Goal: Task Accomplishment & Management: Manage account settings

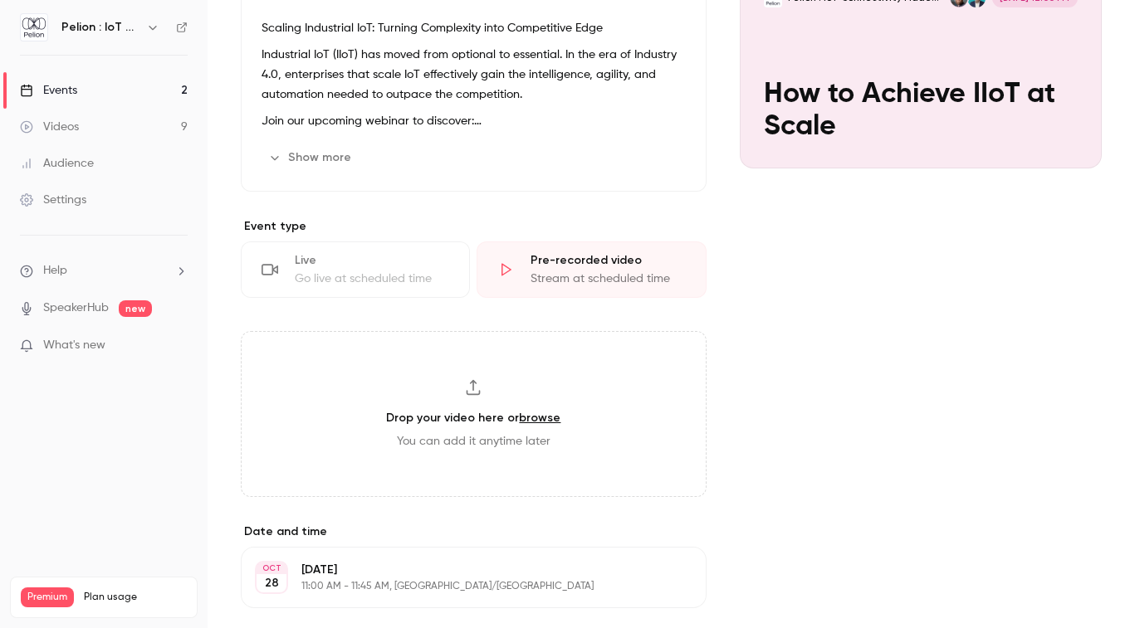
scroll to position [215, 0]
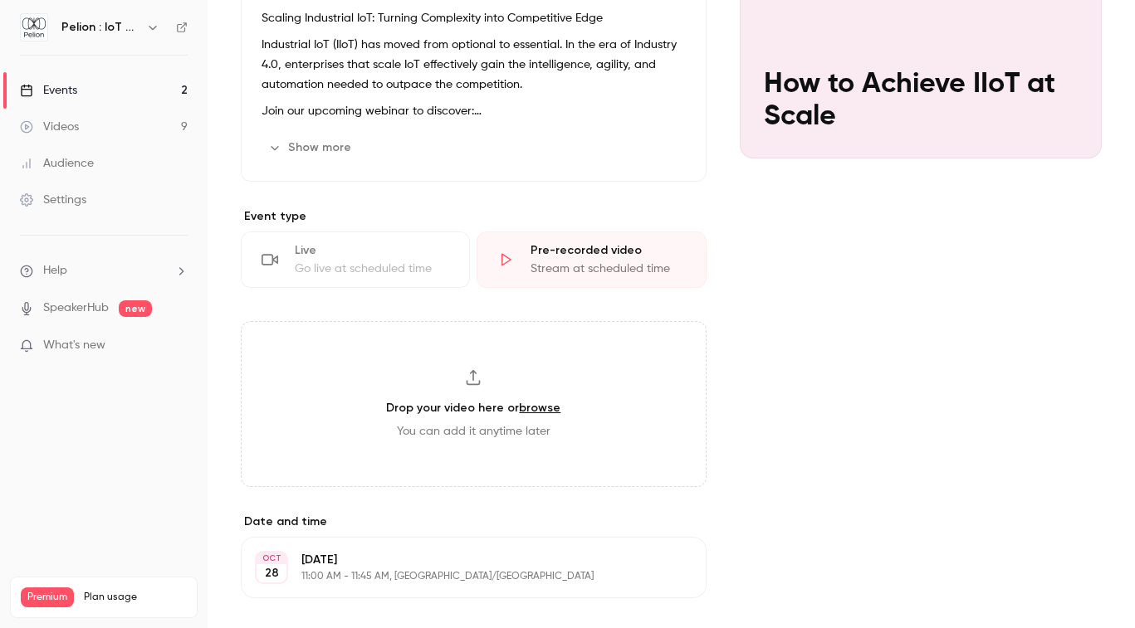
click at [895, 105] on div "Cover image" at bounding box center [920, 46] width 362 height 224
click at [0, 0] on input "Pelion : IoT Connectivity Made Effortless [DATE] 12:00 PM How to Achieve IIoT a…" at bounding box center [0, 0] width 0 height 0
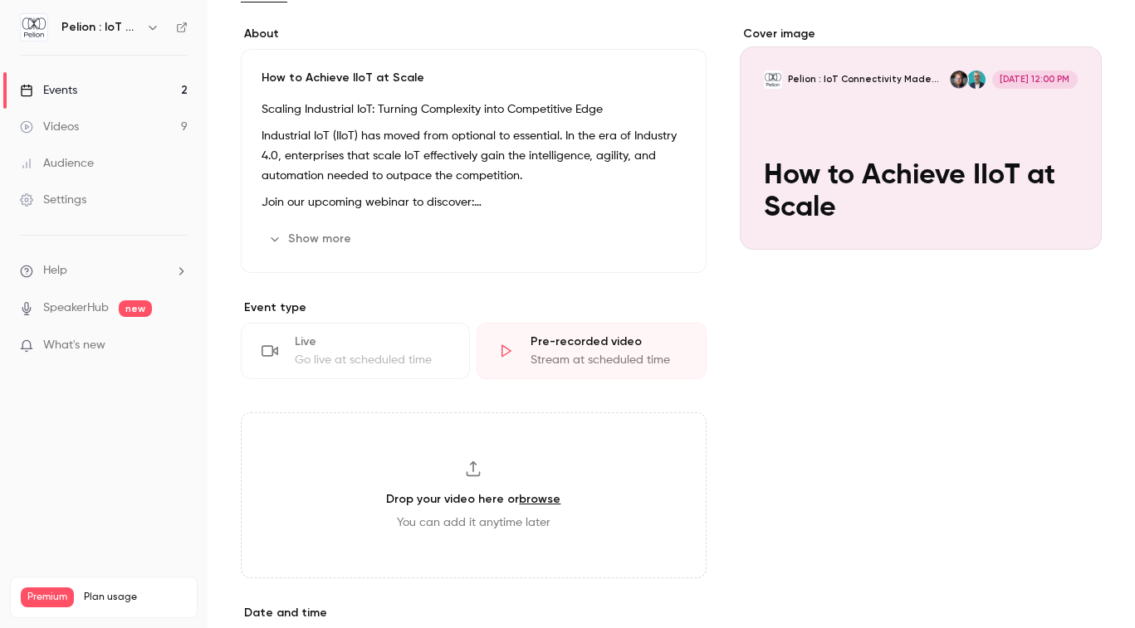
scroll to position [0, 0]
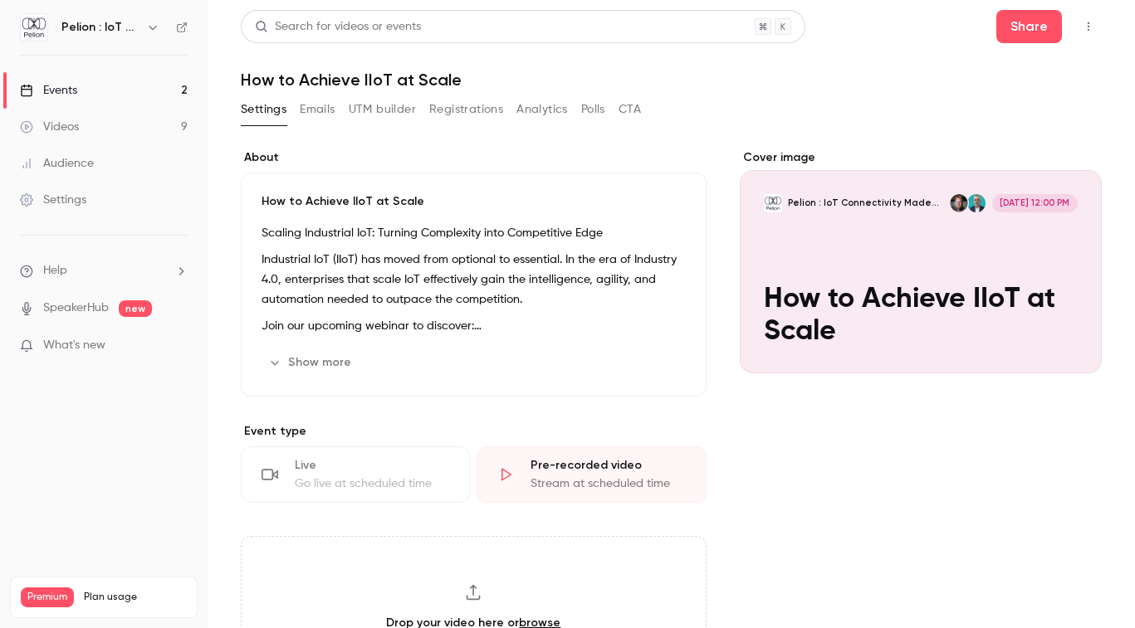
click at [483, 104] on button "Registrations" at bounding box center [466, 109] width 74 height 27
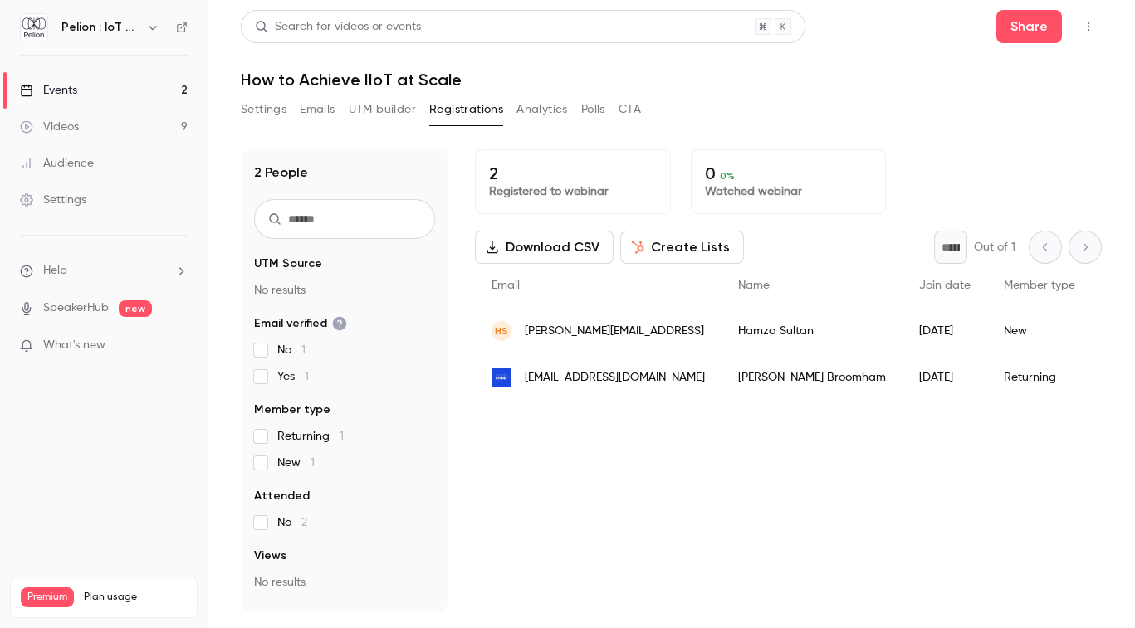
click at [261, 114] on button "Settings" at bounding box center [264, 109] width 46 height 27
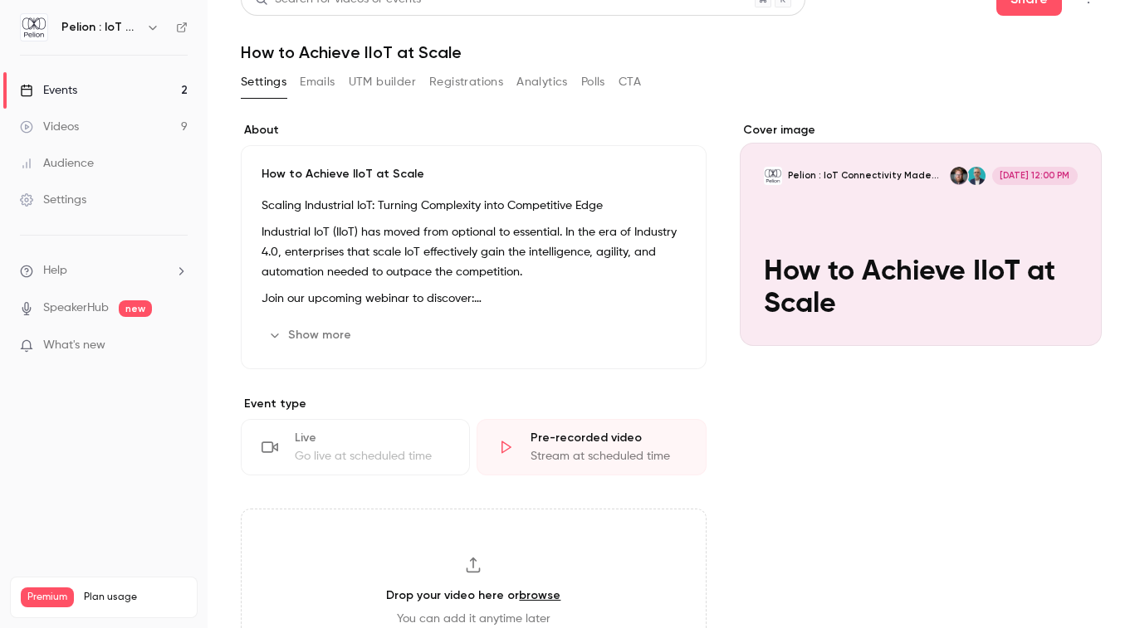
scroll to position [175, 0]
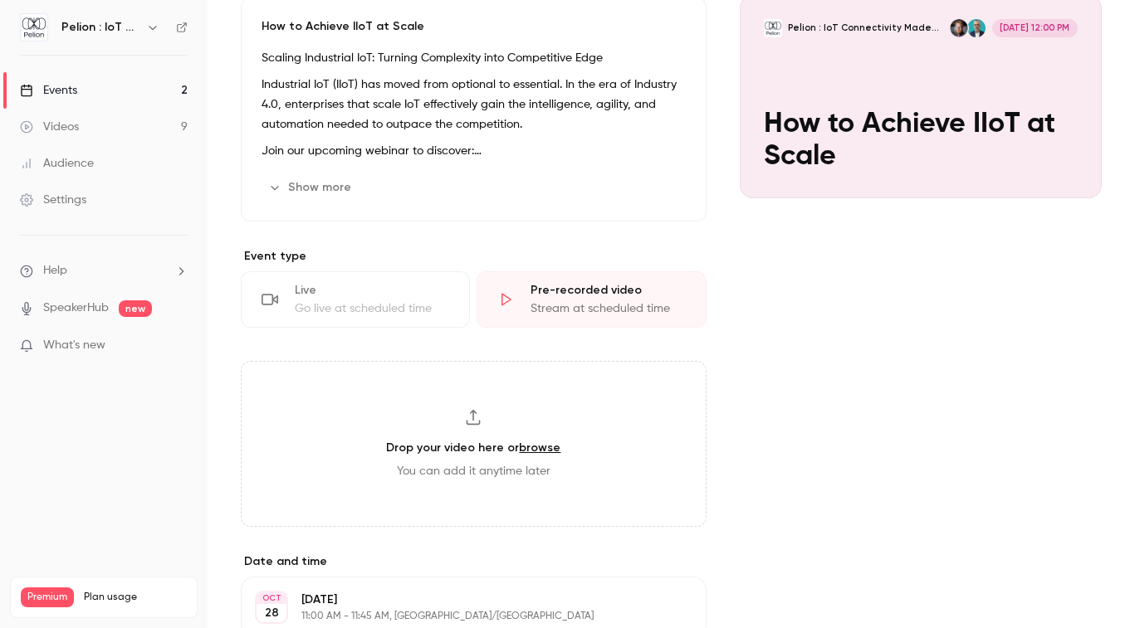
click at [569, 301] on div "Stream at scheduled time" at bounding box center [607, 308] width 154 height 17
click at [87, 90] on link "Events 2" at bounding box center [103, 90] width 207 height 37
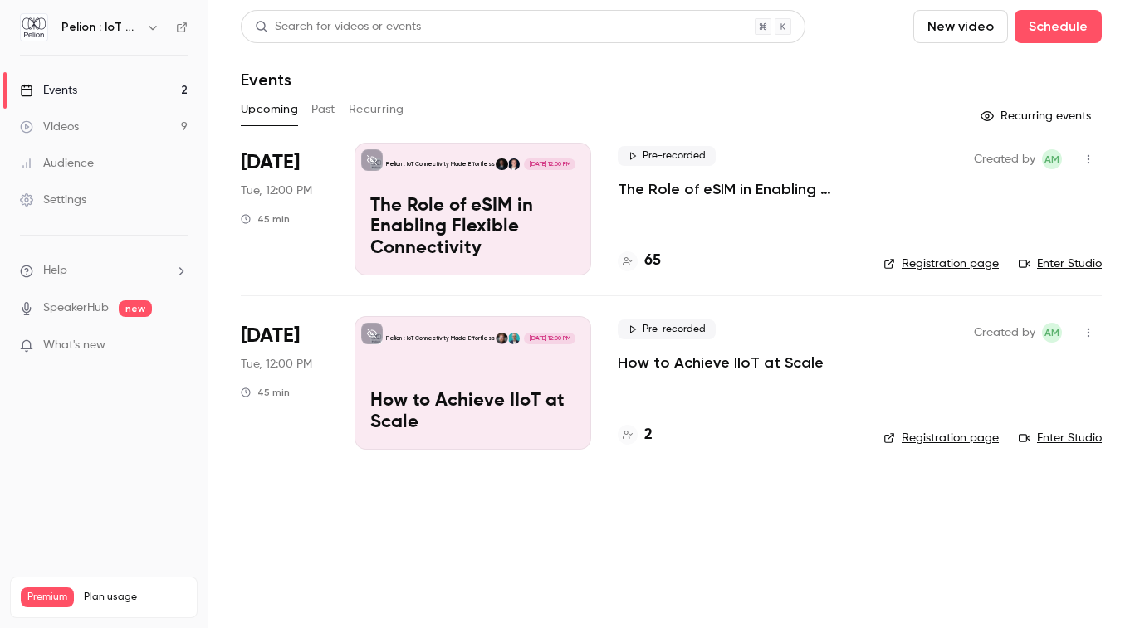
click at [455, 383] on div "Pelion : IoT Connectivity Made Effortless [DATE] 12:00 PM How to Achieve IIoT a…" at bounding box center [472, 382] width 237 height 133
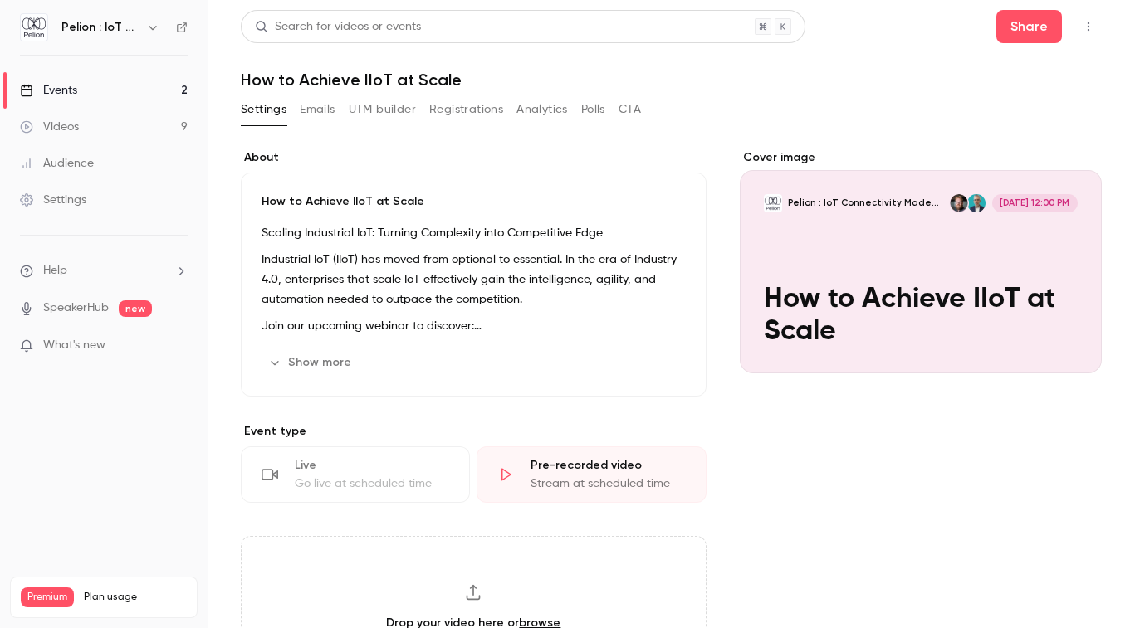
click at [309, 360] on button "Show more" at bounding box center [311, 362] width 100 height 27
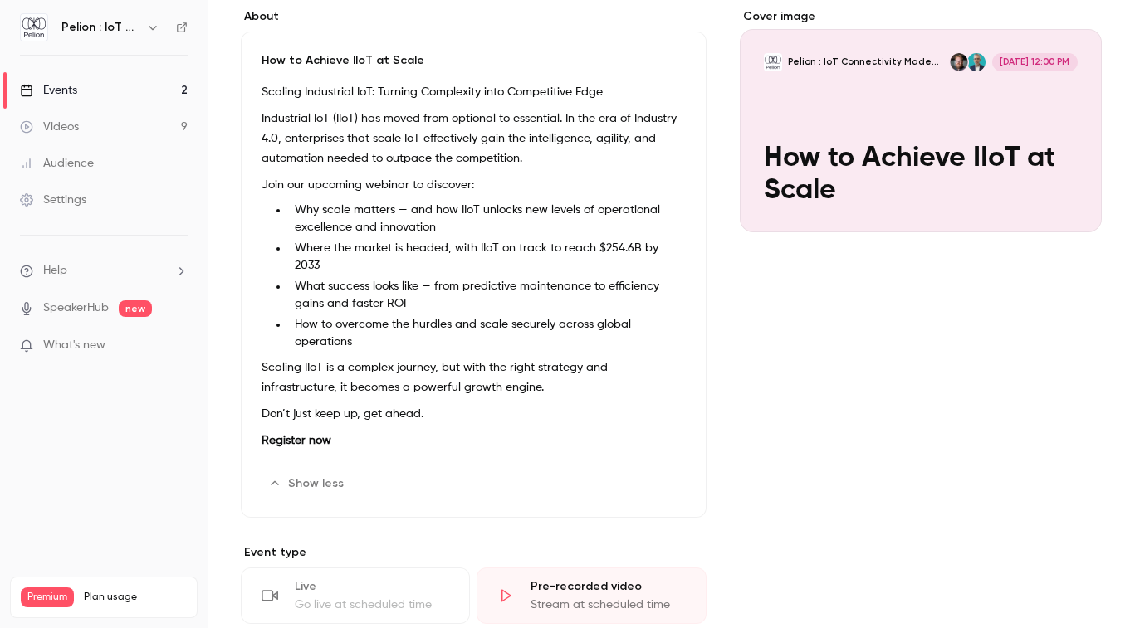
scroll to position [142, 0]
click at [79, 127] on link "Videos 9" at bounding box center [103, 127] width 207 height 37
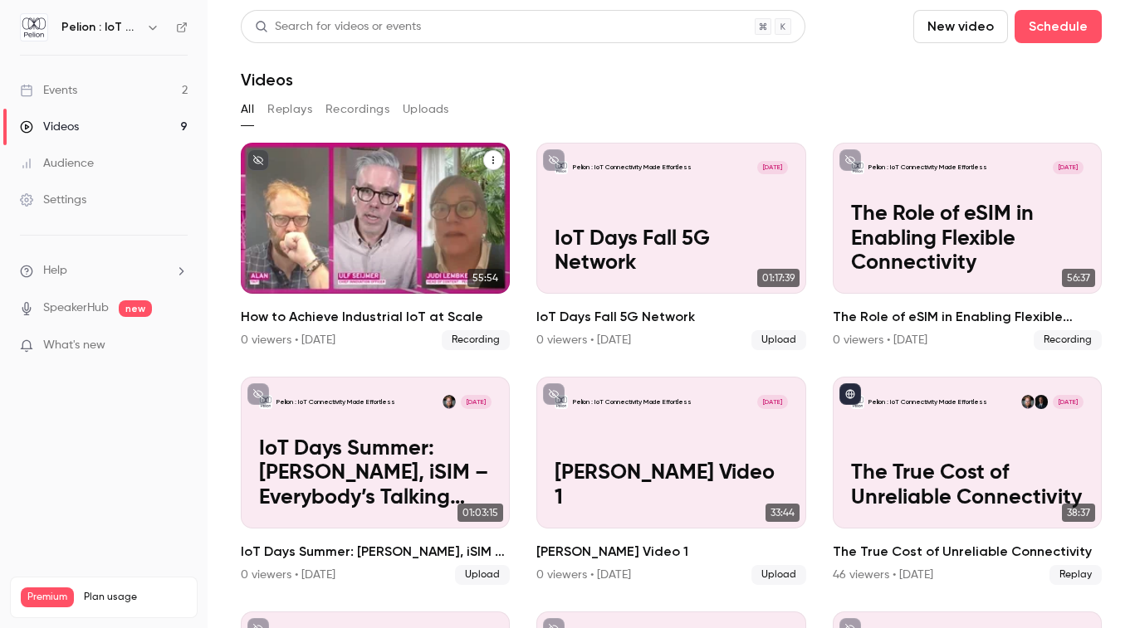
click at [494, 157] on icon "How to Achieve Industrial IoT at Scale" at bounding box center [493, 160] width 10 height 10
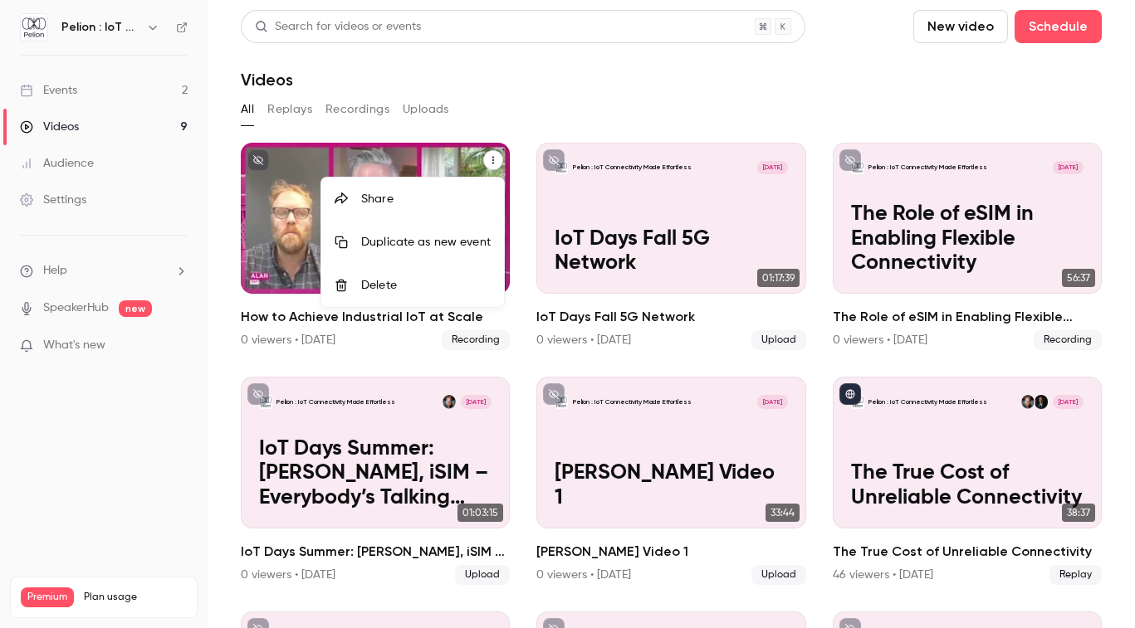
click at [433, 281] on div "Delete" at bounding box center [425, 285] width 129 height 17
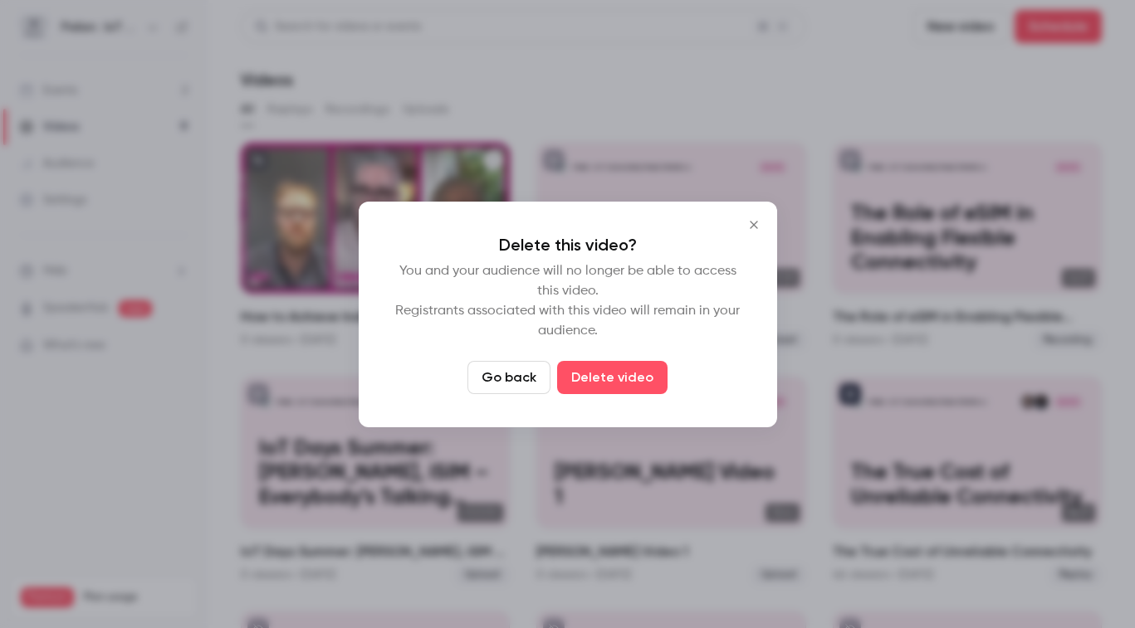
click at [514, 371] on button "Go back" at bounding box center [508, 377] width 83 height 33
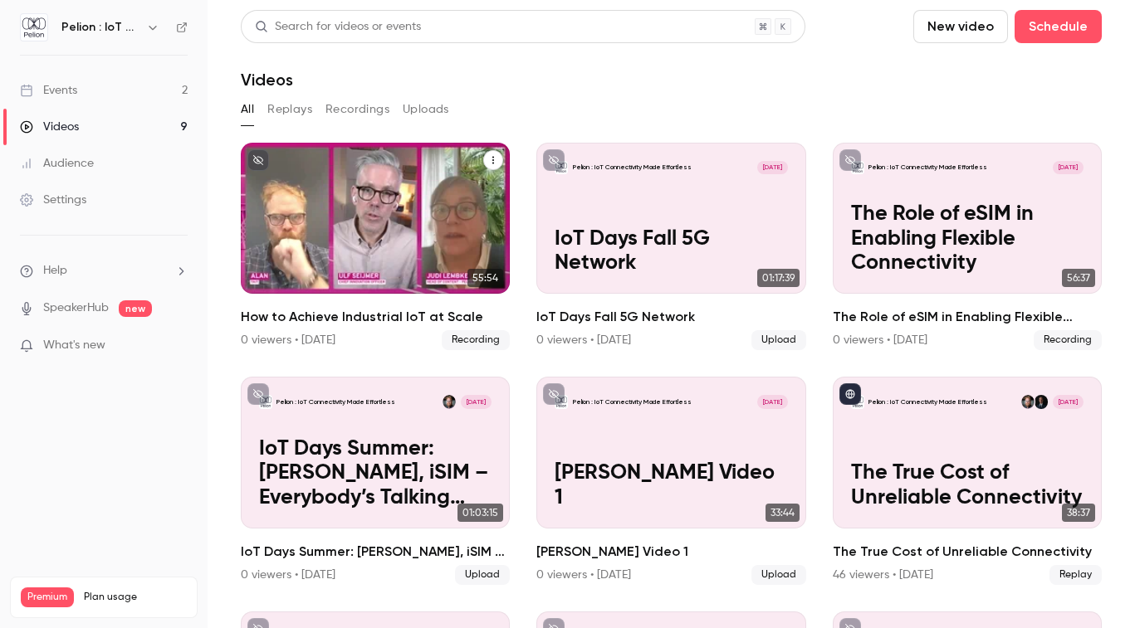
click at [491, 154] on button "How to Achieve Industrial IoT at Scale" at bounding box center [493, 160] width 20 height 20
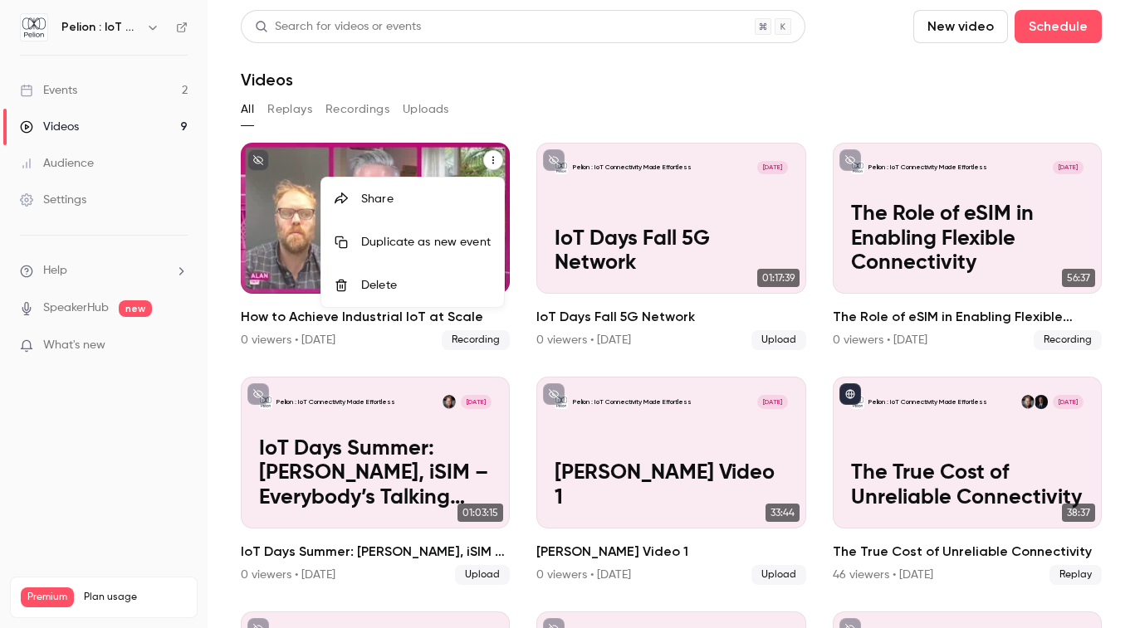
click at [491, 154] on div at bounding box center [567, 314] width 1135 height 628
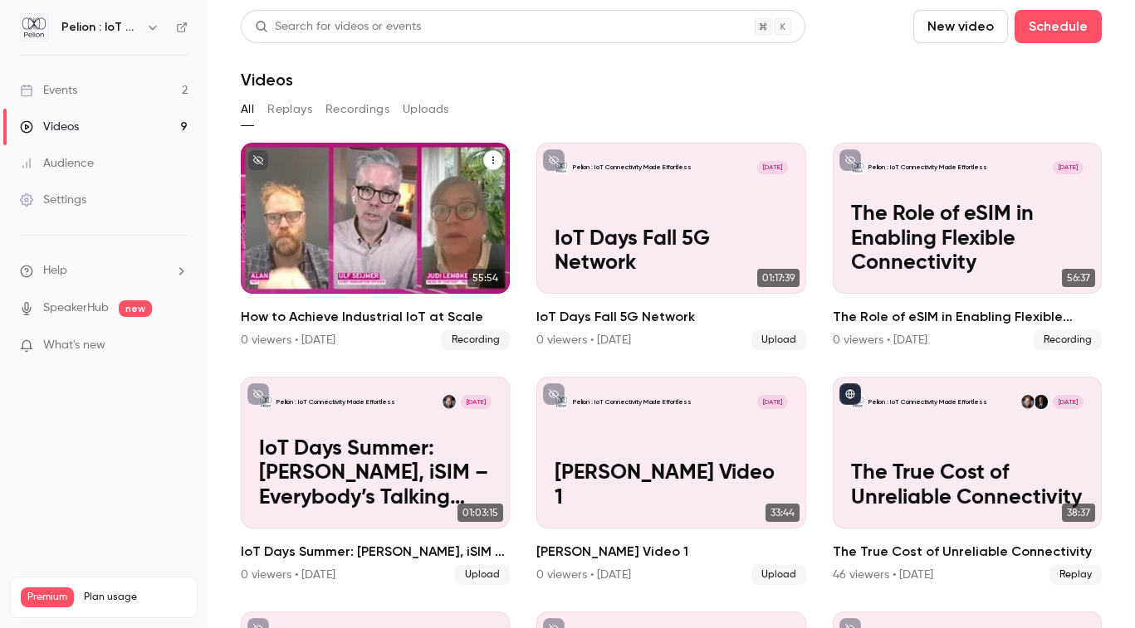
click at [491, 154] on button "How to Achieve Industrial IoT at Scale" at bounding box center [493, 160] width 20 height 20
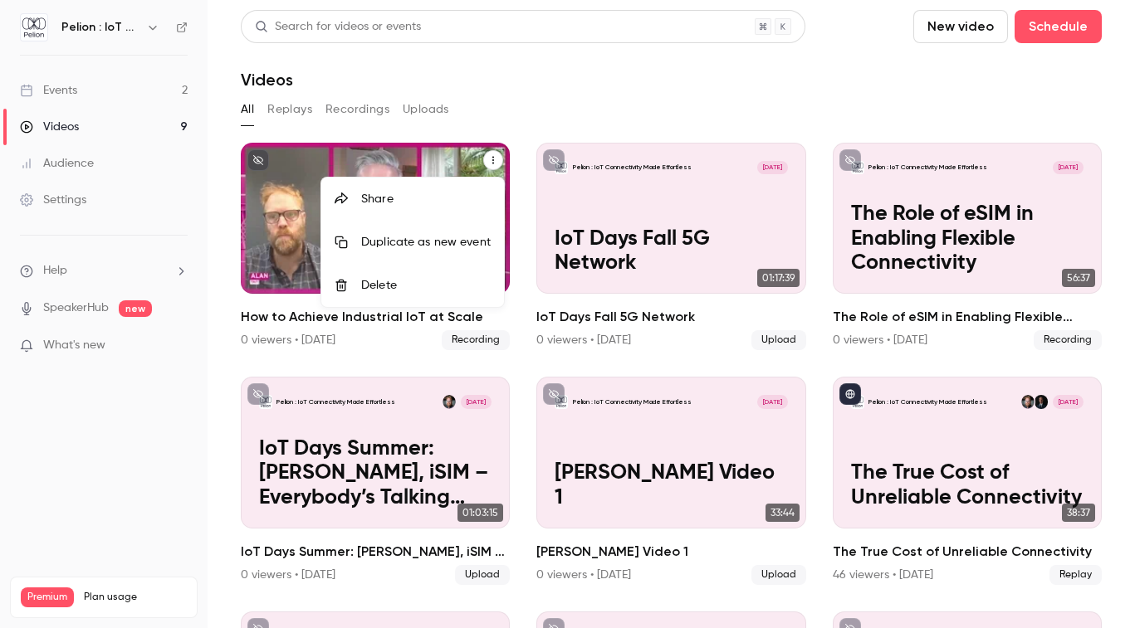
click at [378, 195] on div "Share" at bounding box center [425, 199] width 129 height 17
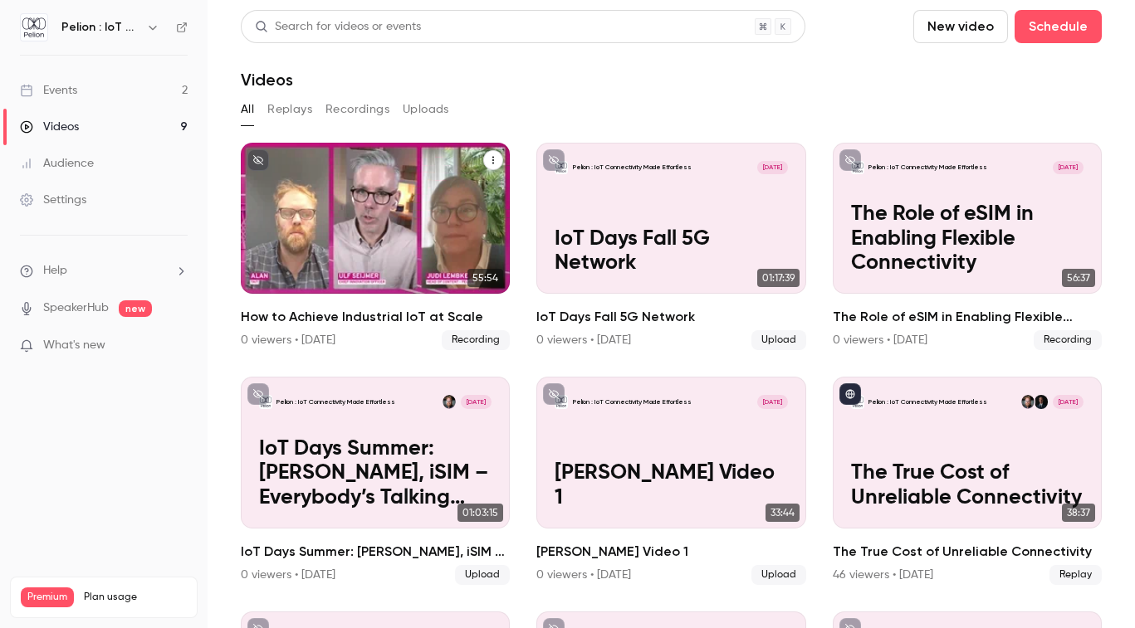
click at [429, 217] on div "Pelion : IoT Connectivity Made Effortless [DATE] How to Achieve Industrial IoT …" at bounding box center [375, 218] width 269 height 151
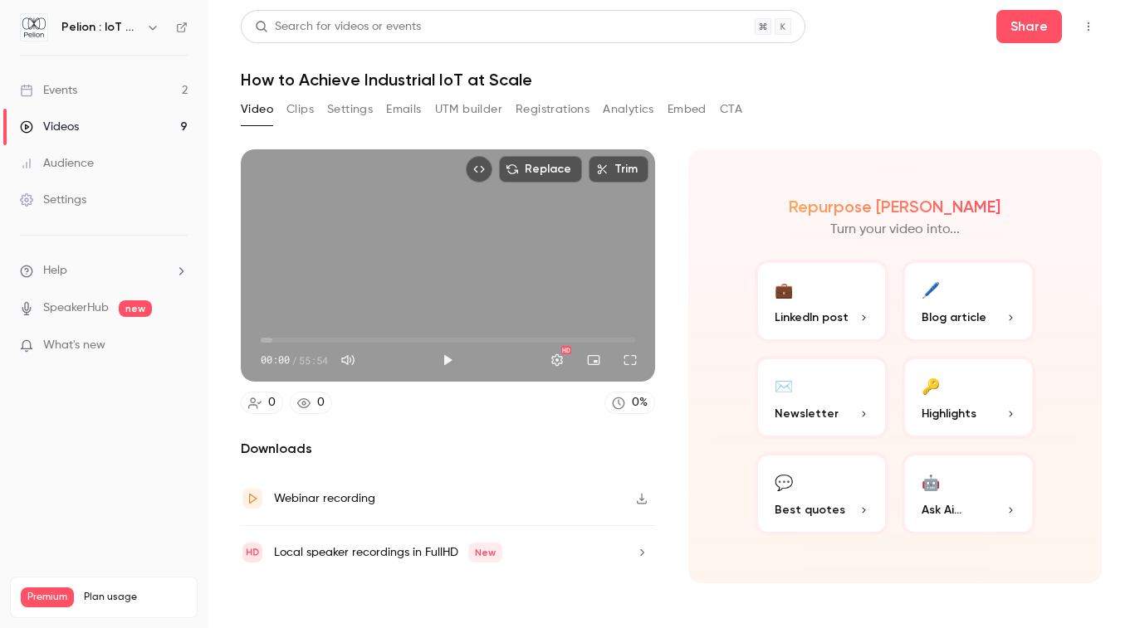
click at [642, 500] on icon "button" at bounding box center [642, 499] width 10 height 11
click at [160, 81] on link "Events 2" at bounding box center [103, 90] width 207 height 37
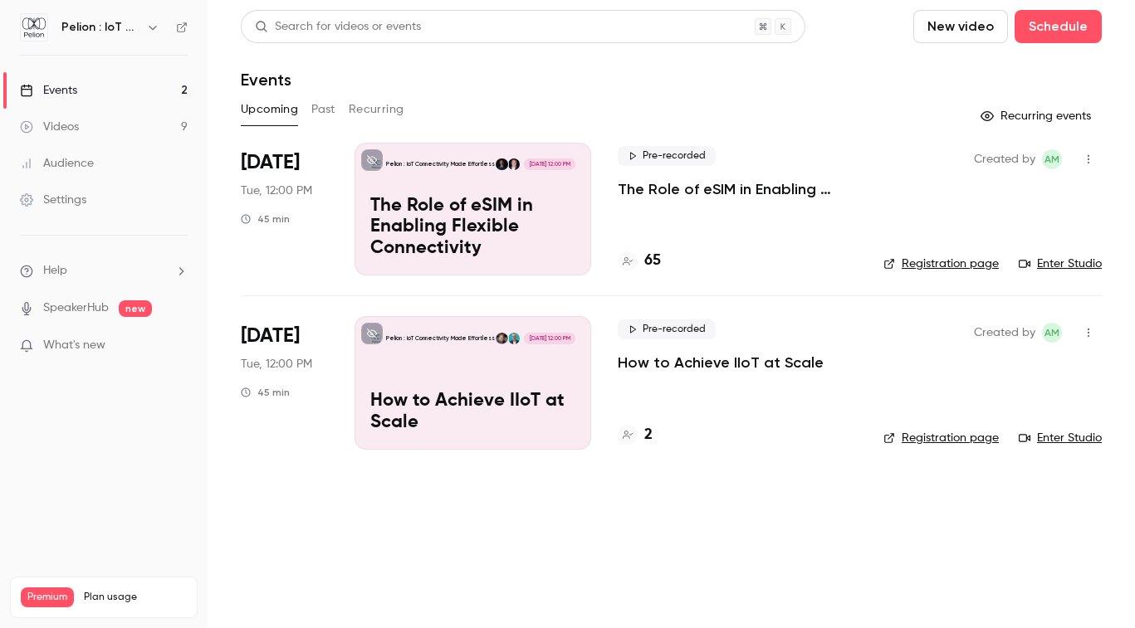
click at [443, 366] on div "Pelion : IoT Connectivity Made Effortless [DATE] 12:00 PM How to Achieve IIoT a…" at bounding box center [472, 382] width 237 height 133
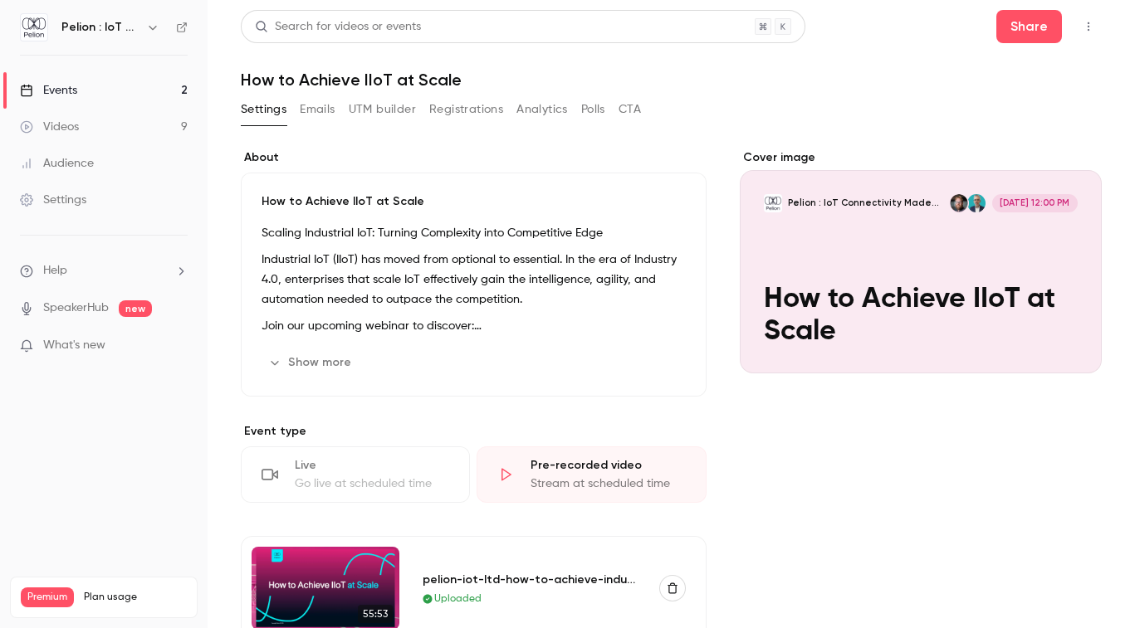
click at [479, 115] on button "Registrations" at bounding box center [466, 109] width 74 height 27
